Goal: Task Accomplishment & Management: Use online tool/utility

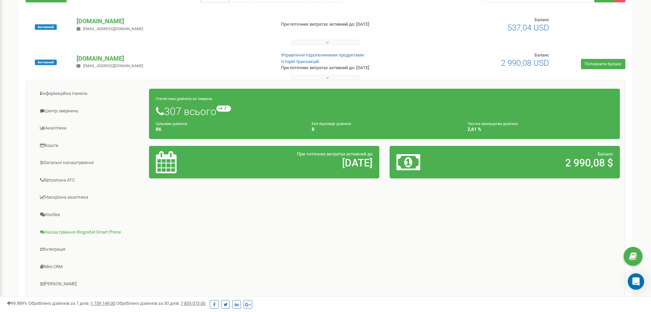
scroll to position [68, 0]
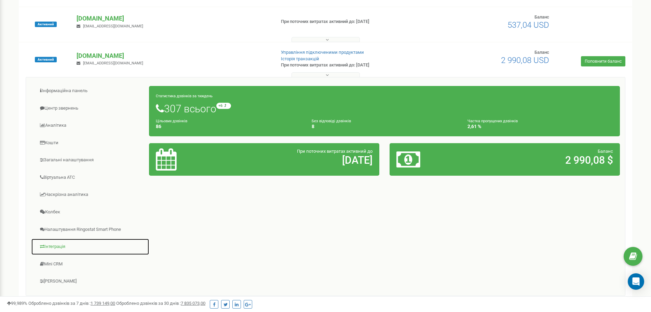
click at [63, 247] on link "Інтеграція" at bounding box center [90, 246] width 118 height 17
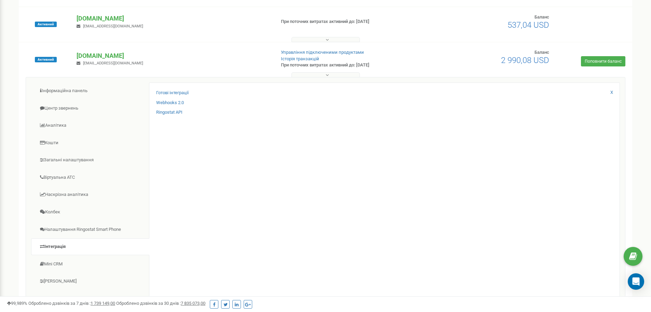
click at [177, 96] on div "Готові інтеграції" at bounding box center [384, 95] width 457 height 10
click at [176, 93] on link "Готові інтеграції" at bounding box center [172, 93] width 32 height 6
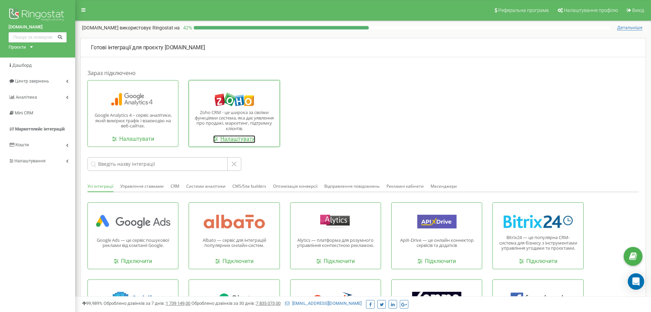
click at [238, 143] on link "Налаштувати" at bounding box center [234, 139] width 42 height 8
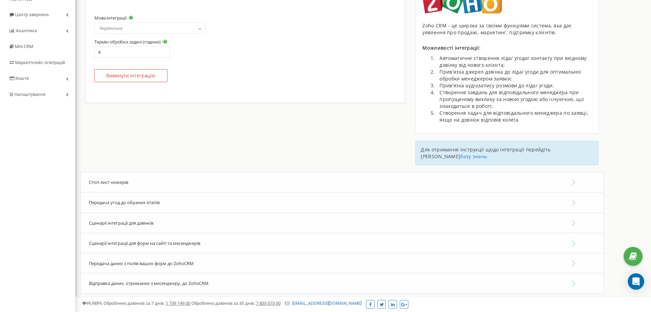
scroll to position [68, 0]
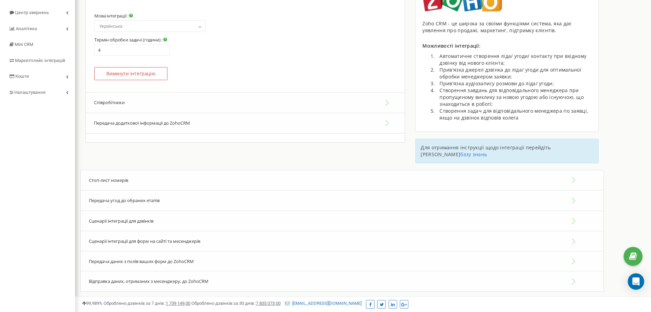
click at [163, 104] on button "Співробітники" at bounding box center [245, 102] width 319 height 21
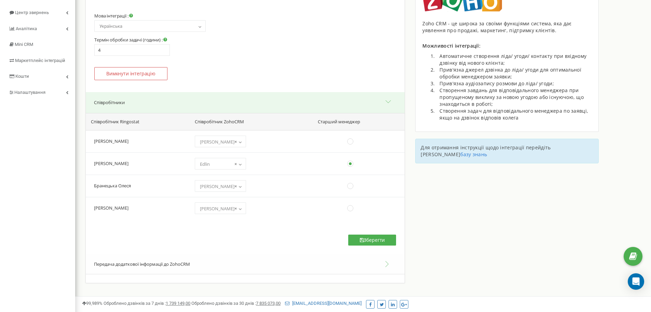
click at [388, 100] on button "Співробітники" at bounding box center [245, 102] width 319 height 21
